Goal: Transaction & Acquisition: Purchase product/service

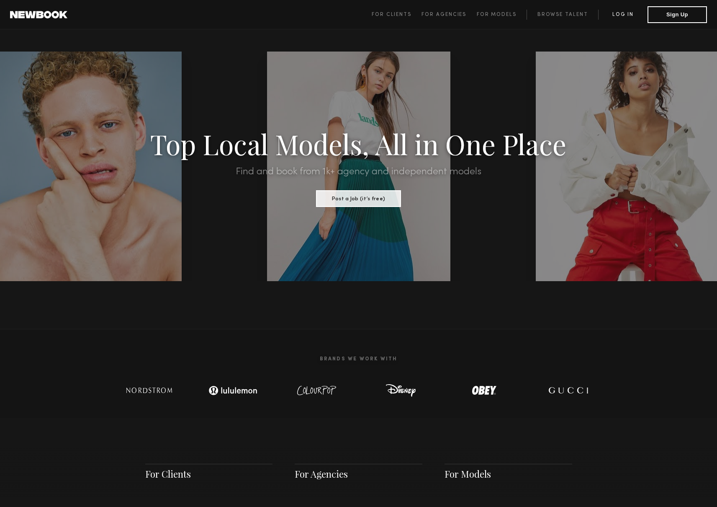
click at [618, 16] on link "Log in" at bounding box center [622, 15] width 49 height 10
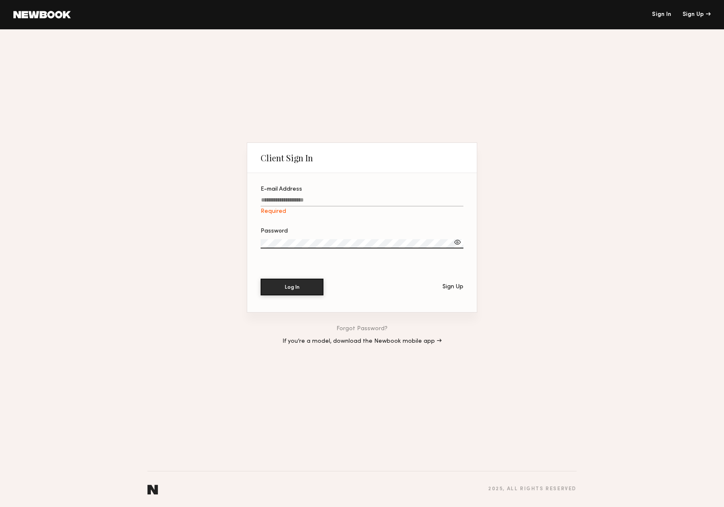
type input "**********"
click at [308, 280] on button "Log In" at bounding box center [291, 286] width 63 height 17
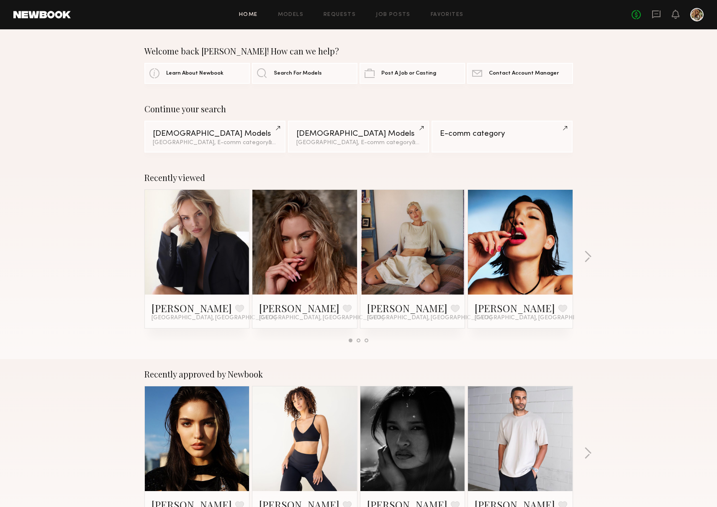
click at [382, 220] on div at bounding box center [413, 242] width 105 height 105
click at [397, 307] on link "[PERSON_NAME]" at bounding box center [407, 307] width 80 height 13
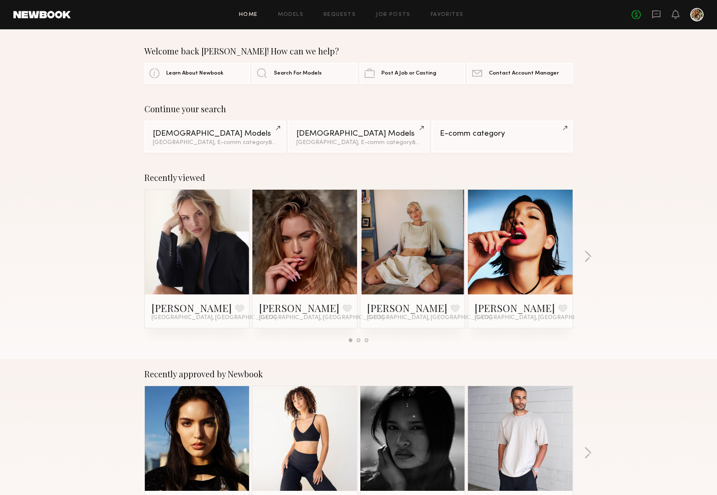
click at [299, 18] on div "Home Models Requests Job Posts Favorites Sign Out No fees up to $5,000" at bounding box center [387, 14] width 633 height 13
click at [300, 16] on link "Models" at bounding box center [291, 14] width 26 height 5
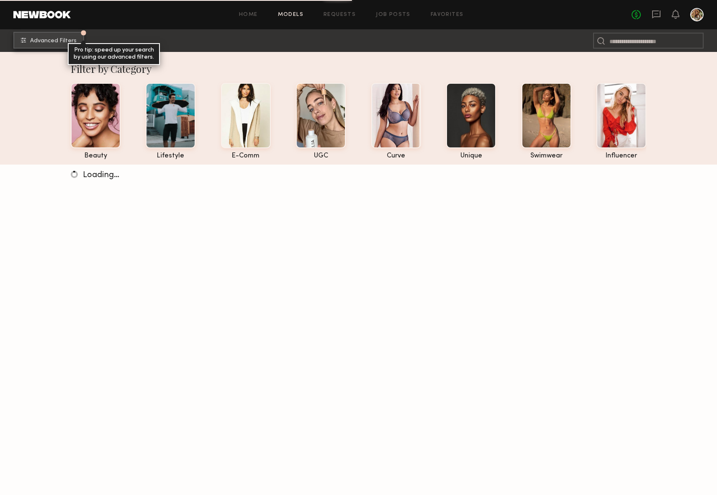
click at [52, 45] on button "Advanced Filters Pro tip: speed up your search by using our advanced filters." at bounding box center [48, 40] width 71 height 17
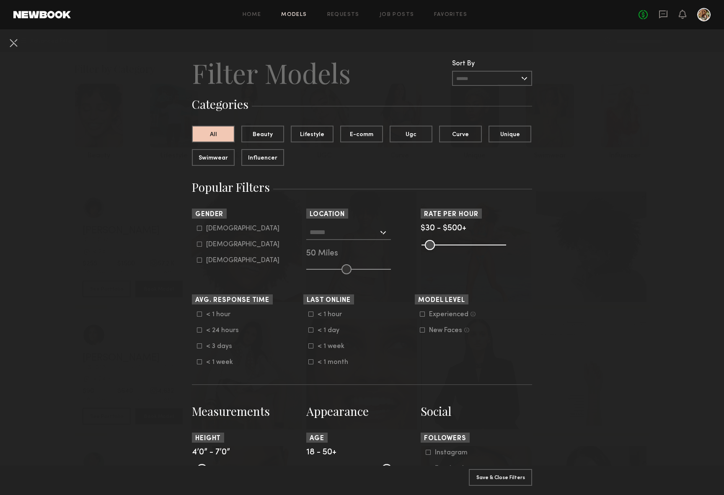
scroll to position [26, 0]
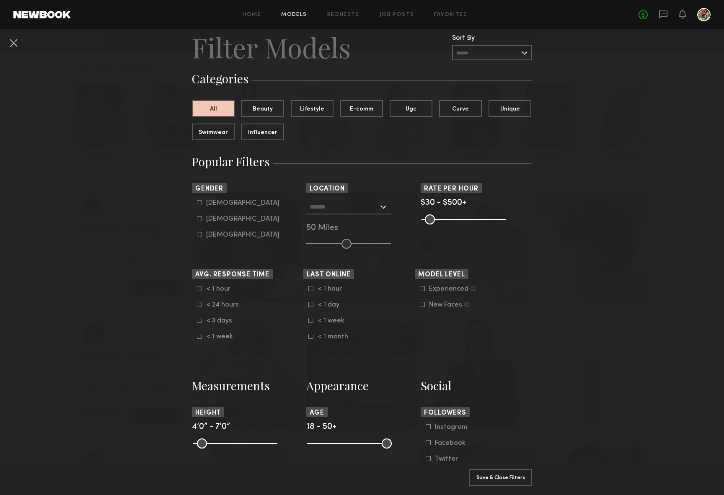
click at [219, 219] on div "[DEMOGRAPHIC_DATA]" at bounding box center [242, 218] width 73 height 5
type input "**"
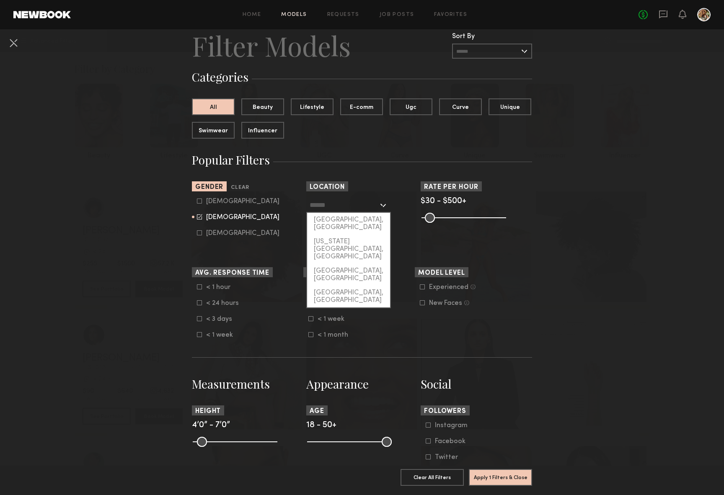
click at [327, 209] on input "text" at bounding box center [343, 205] width 69 height 14
click at [327, 219] on div "[GEOGRAPHIC_DATA], [GEOGRAPHIC_DATA]" at bounding box center [348, 224] width 83 height 22
type input "**********"
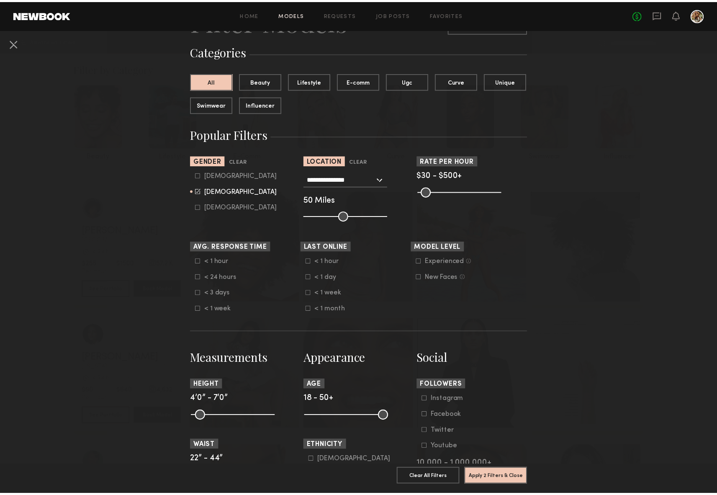
scroll to position [225, 0]
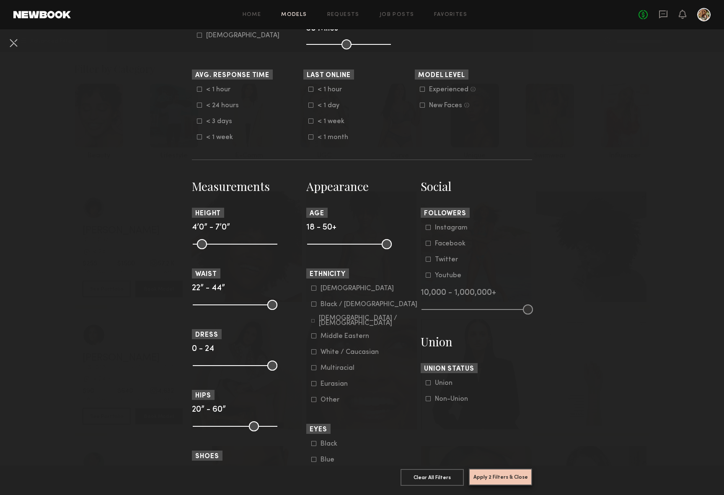
click at [508, 469] on button "Apply 2 Filters & Close" at bounding box center [500, 477] width 63 height 17
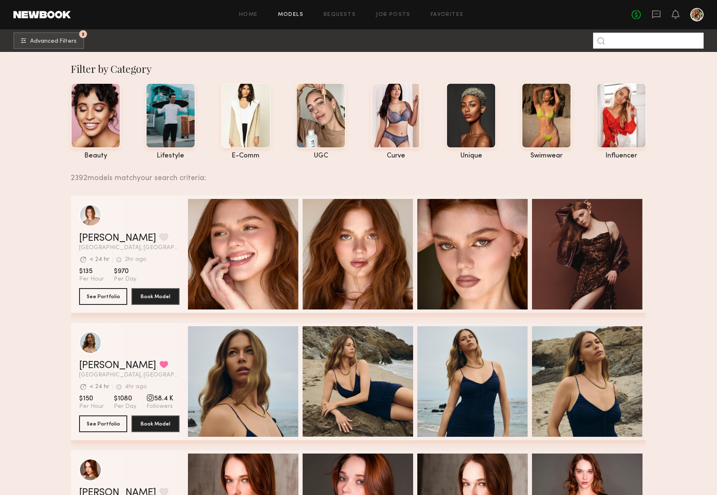
click at [610, 41] on input at bounding box center [648, 41] width 111 height 16
type input "***"
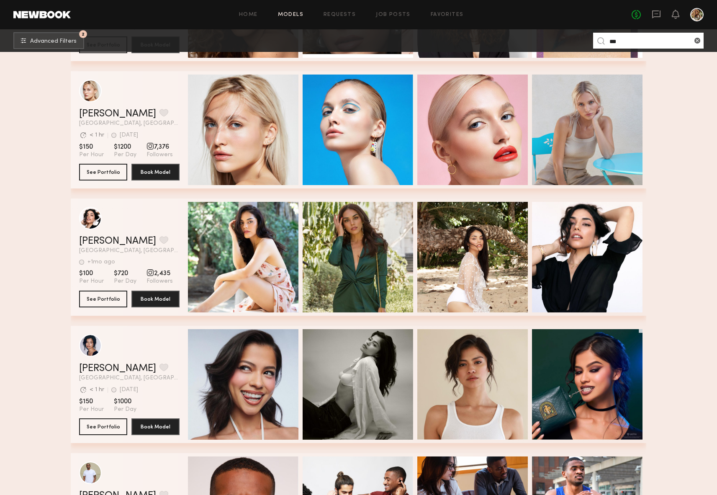
scroll to position [1806, 0]
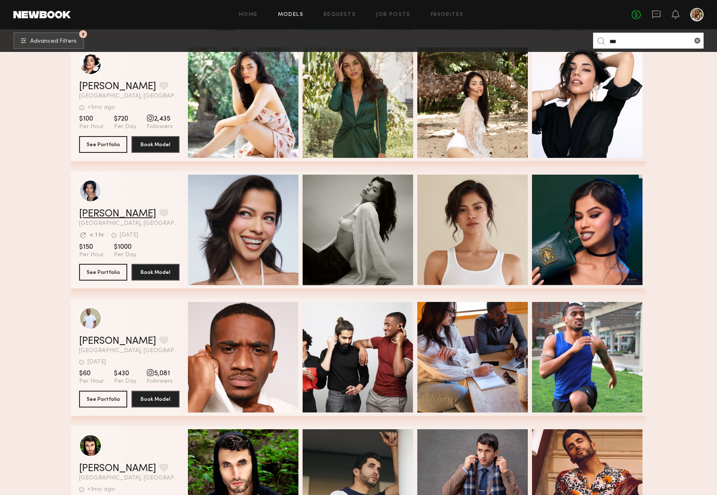
click at [109, 214] on link "[PERSON_NAME]" at bounding box center [117, 214] width 77 height 10
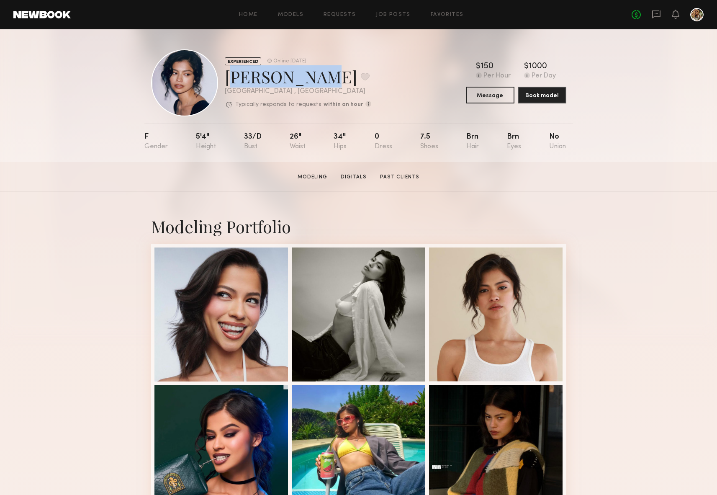
drag, startPoint x: 296, startPoint y: 81, endPoint x: 229, endPoint y: 80, distance: 67.8
click at [229, 80] on div "[PERSON_NAME] Favorite" at bounding box center [298, 76] width 147 height 22
copy div "Vallerie K"
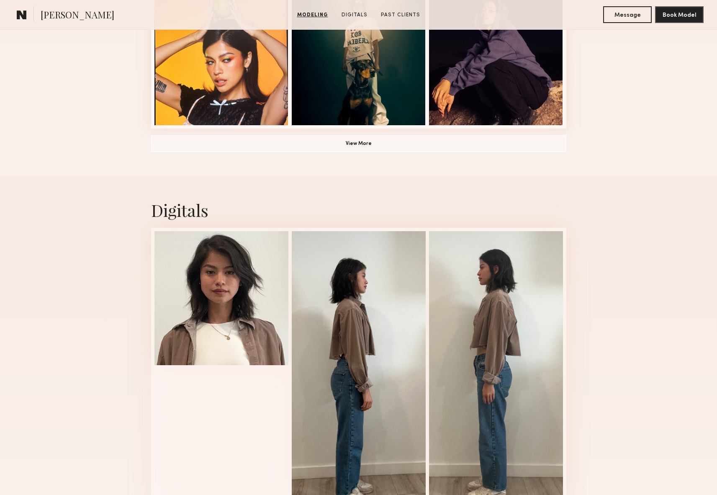
scroll to position [1048, 0]
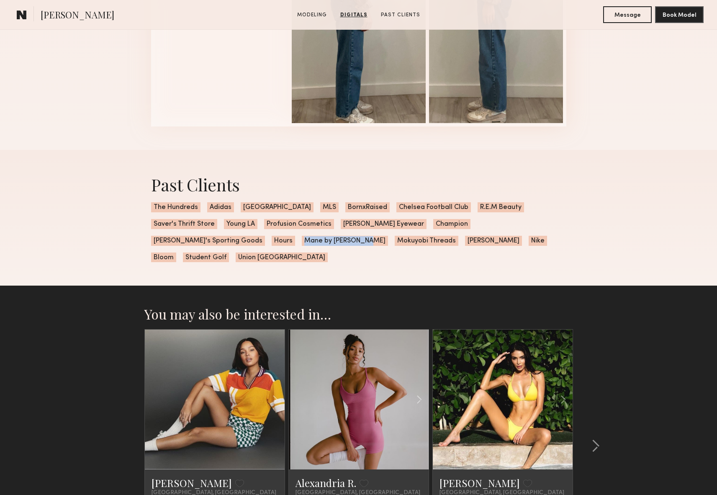
drag, startPoint x: 474, startPoint y: 223, endPoint x: 537, endPoint y: 224, distance: 62.8
click at [537, 224] on div "Past Clients The Hundreds Adidas Shoe Palace MLS BornxRaised Chelsea Football C…" at bounding box center [358, 218] width 429 height 136
copy div "Mane by Jen Atkins"
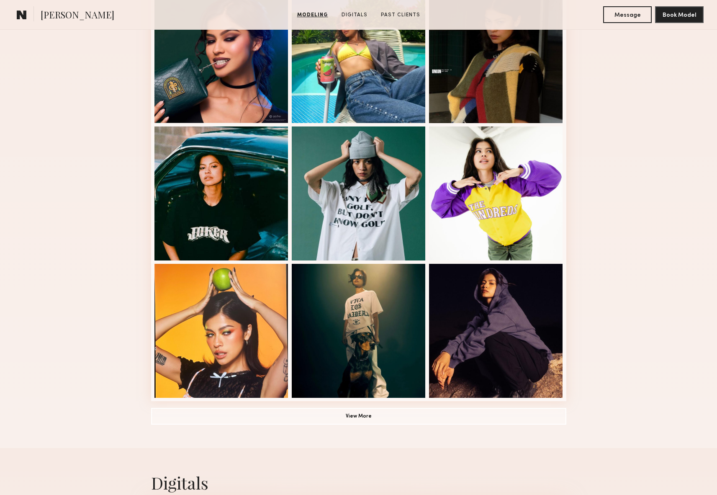
scroll to position [429, 0]
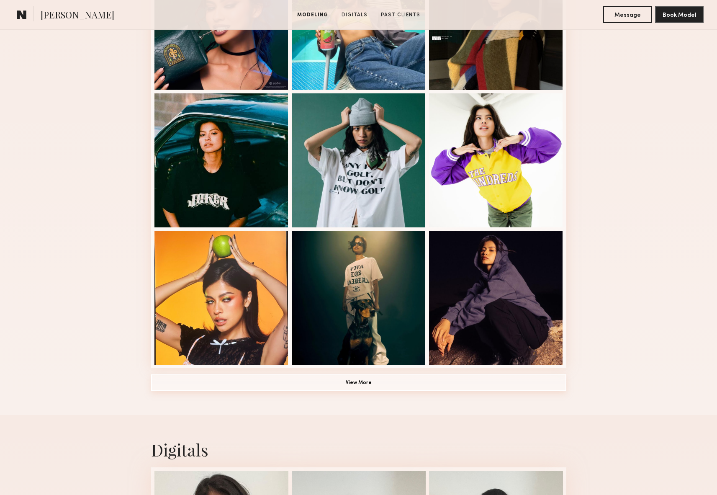
click at [393, 381] on button "View More" at bounding box center [358, 382] width 415 height 17
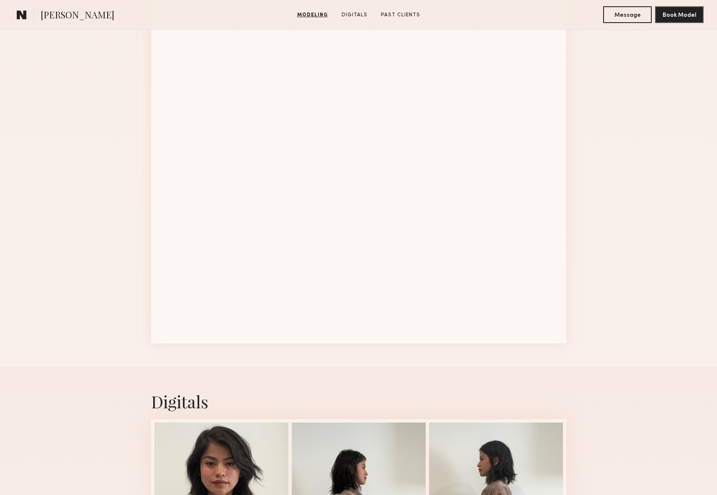
scroll to position [0, 0]
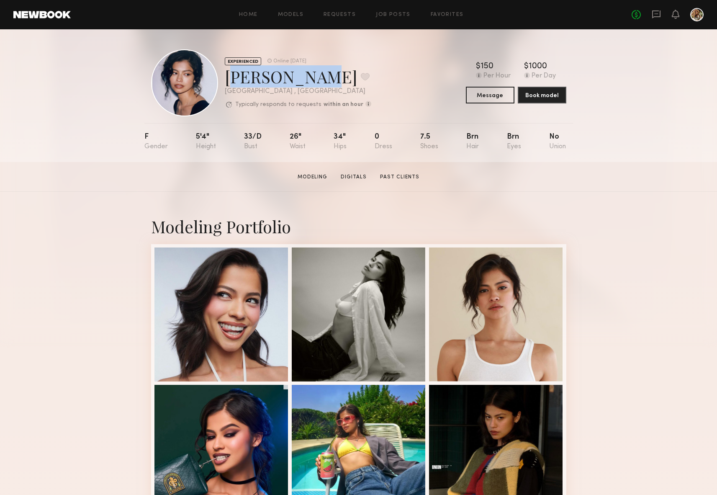
drag, startPoint x: 296, startPoint y: 78, endPoint x: 227, endPoint y: 80, distance: 69.5
click at [227, 80] on div "Vallerie K. Favorite" at bounding box center [298, 76] width 147 height 22
copy div "Vallerie K"
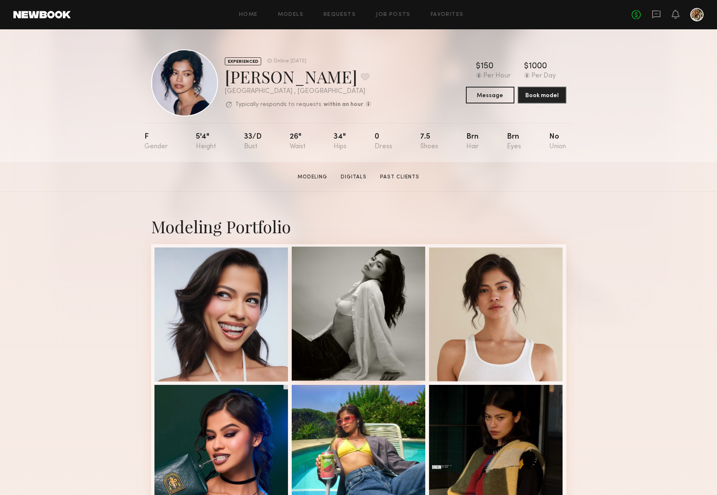
click at [356, 295] on div at bounding box center [359, 314] width 134 height 134
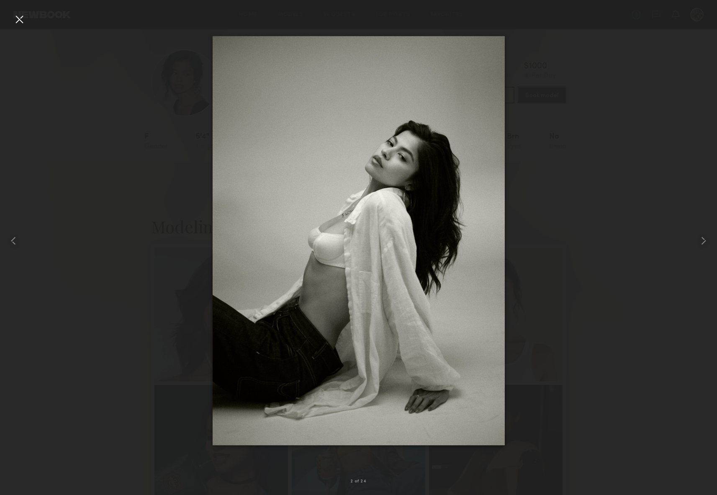
click at [22, 23] on div at bounding box center [19, 19] width 13 height 13
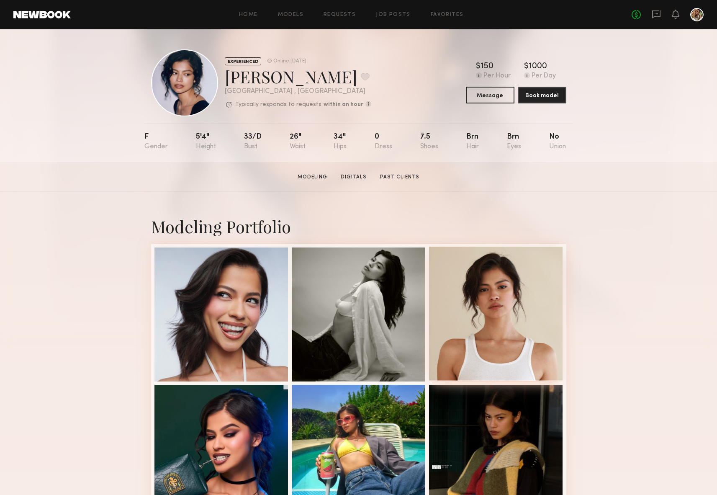
click at [538, 295] on div at bounding box center [496, 314] width 134 height 134
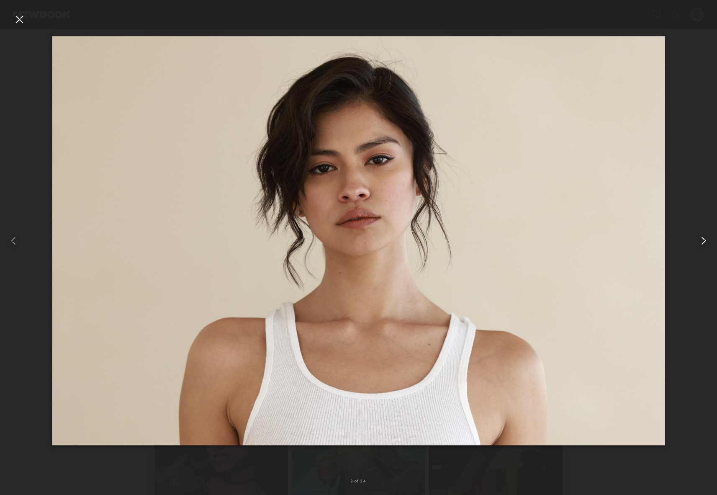
click at [699, 237] on common-icon at bounding box center [703, 240] width 13 height 13
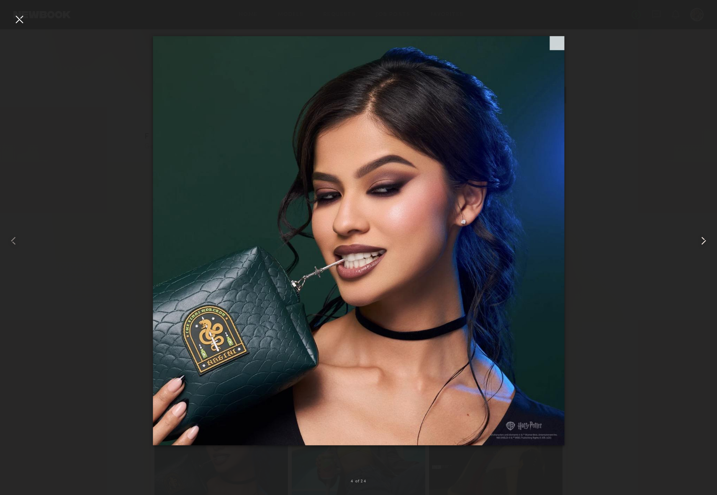
click at [699, 237] on common-icon at bounding box center [703, 240] width 13 height 13
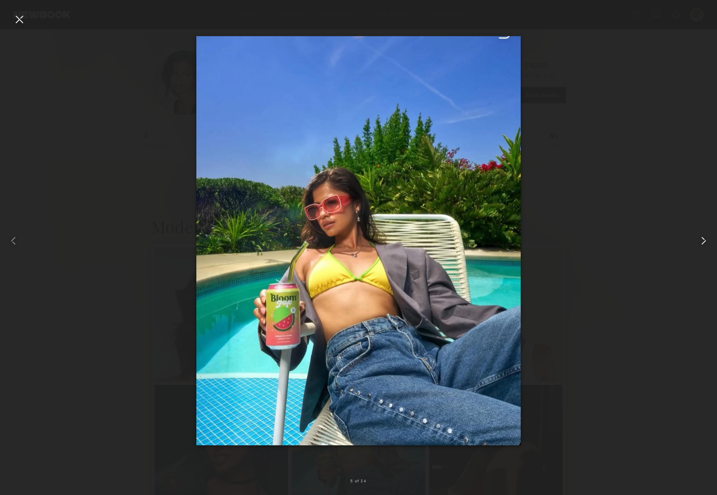
click at [699, 237] on common-icon at bounding box center [703, 240] width 13 height 13
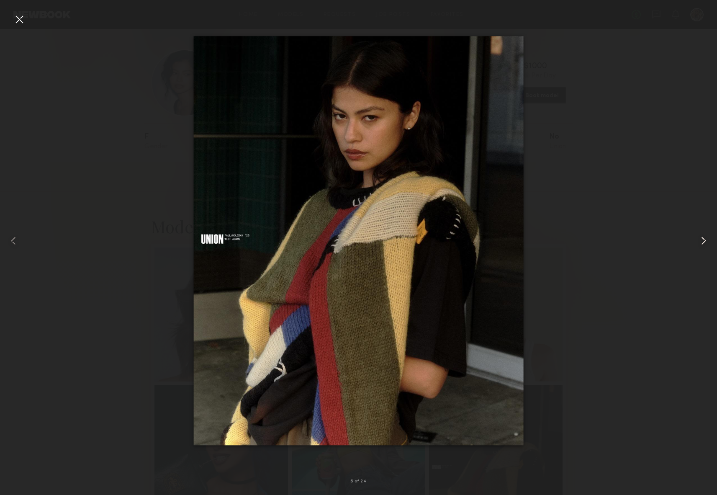
click at [699, 237] on common-icon at bounding box center [703, 240] width 13 height 13
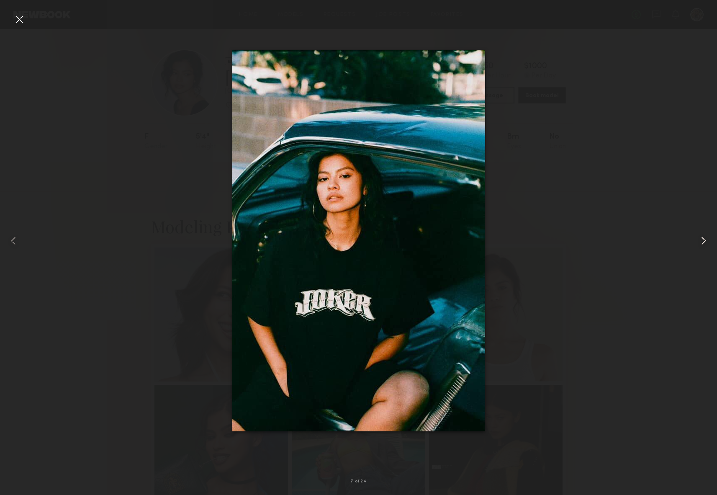
click at [699, 237] on common-icon at bounding box center [703, 240] width 13 height 13
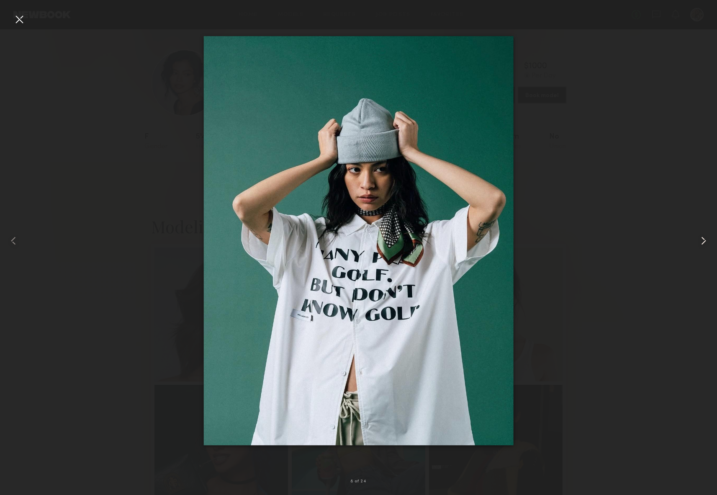
click at [699, 237] on common-icon at bounding box center [703, 240] width 13 height 13
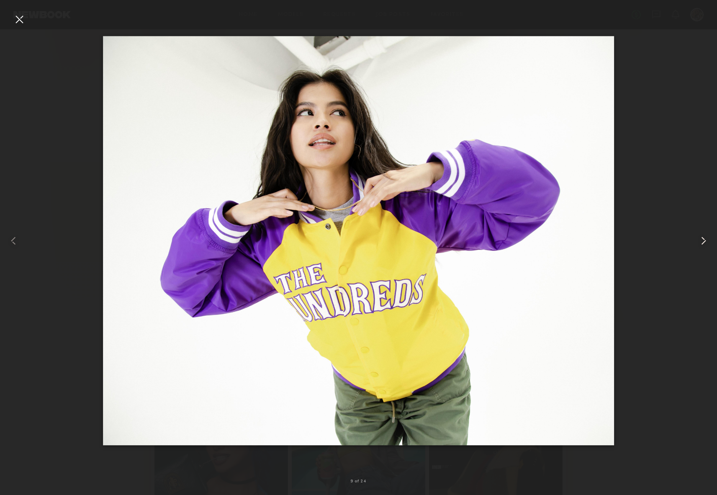
click at [699, 237] on common-icon at bounding box center [703, 240] width 13 height 13
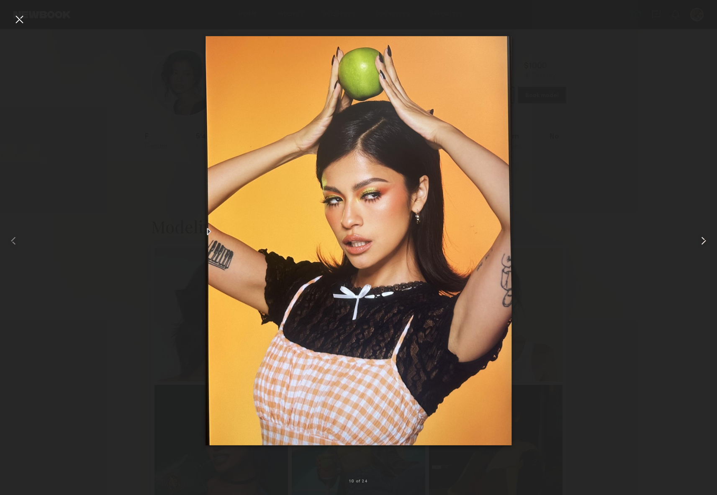
click at [699, 237] on common-icon at bounding box center [703, 240] width 13 height 13
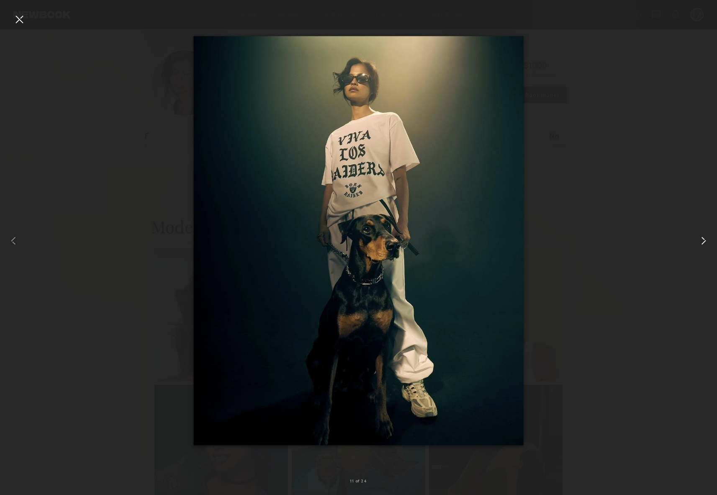
click at [699, 237] on common-icon at bounding box center [703, 240] width 13 height 13
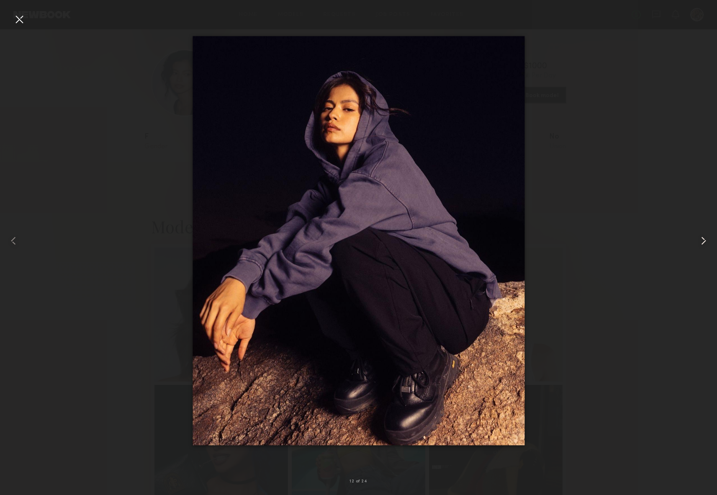
click at [699, 237] on common-icon at bounding box center [703, 240] width 13 height 13
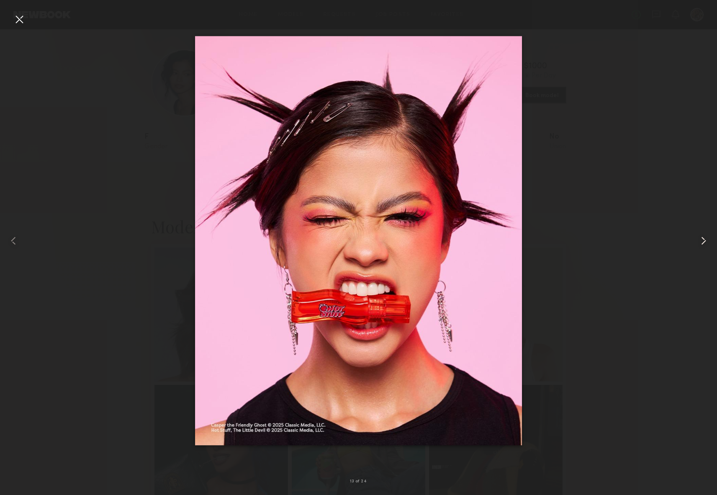
click at [699, 237] on common-icon at bounding box center [703, 240] width 13 height 13
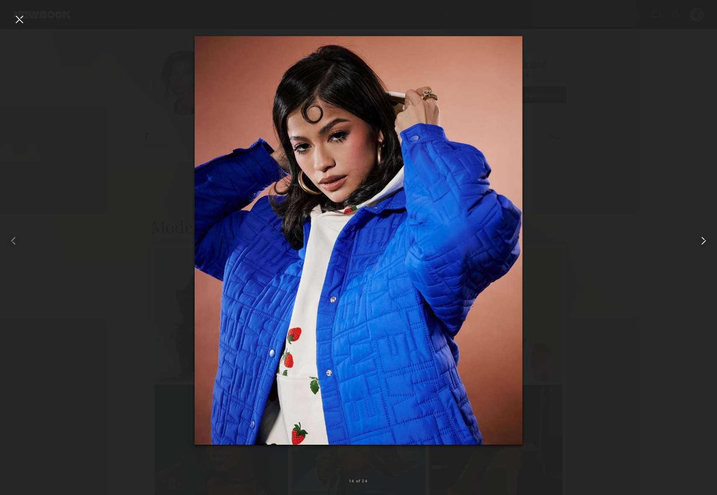
click at [699, 237] on common-icon at bounding box center [703, 240] width 13 height 13
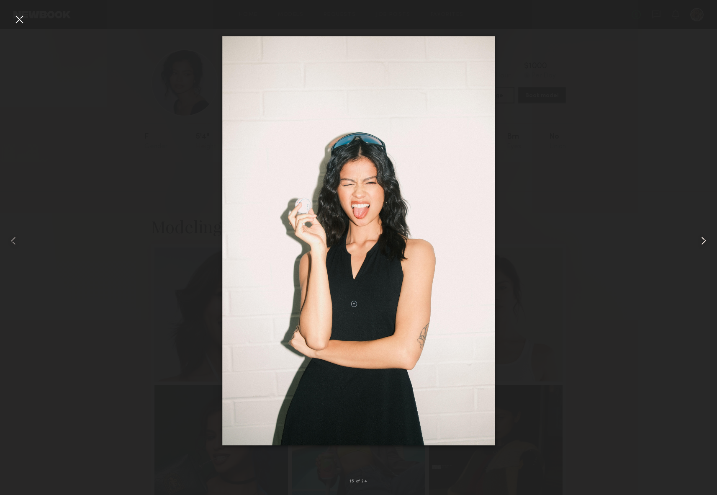
click at [699, 237] on common-icon at bounding box center [703, 240] width 13 height 13
